Goal: Find specific page/section: Find specific page/section

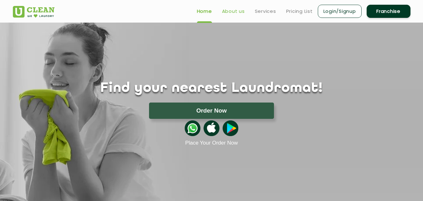
click at [232, 11] on link "About us" at bounding box center [233, 12] width 23 height 8
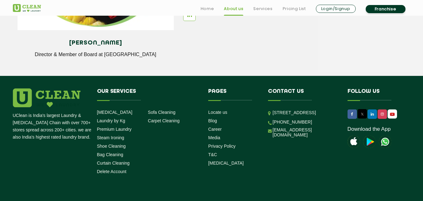
scroll to position [907, 0]
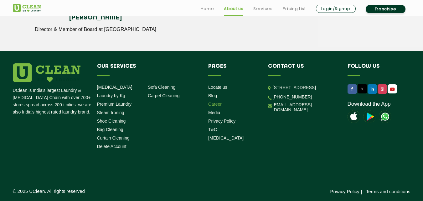
click at [216, 104] on link "Career" at bounding box center [214, 103] width 13 height 5
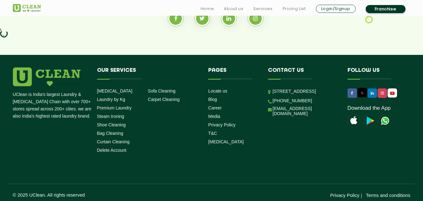
scroll to position [637, 0]
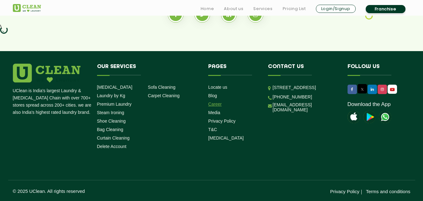
click at [216, 103] on link "Career" at bounding box center [214, 103] width 13 height 5
click at [216, 104] on link "Career" at bounding box center [214, 103] width 13 height 5
click at [213, 104] on link "Career" at bounding box center [214, 103] width 13 height 5
click at [104, 147] on link "Delete Account" at bounding box center [111, 146] width 29 height 5
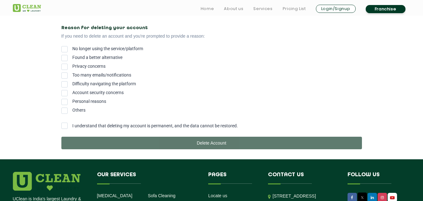
scroll to position [125, 0]
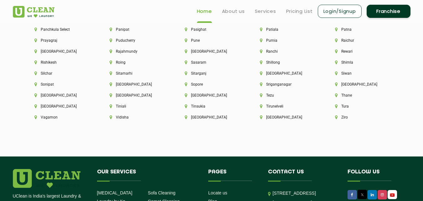
scroll to position [1616, 0]
